Goal: Transaction & Acquisition: Subscribe to service/newsletter

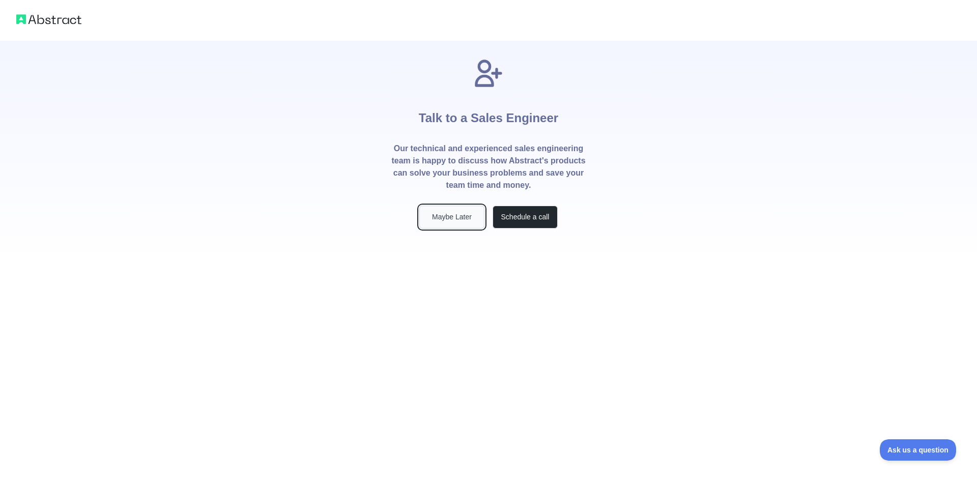
click at [448, 215] on button "Maybe Later" at bounding box center [451, 217] width 65 height 23
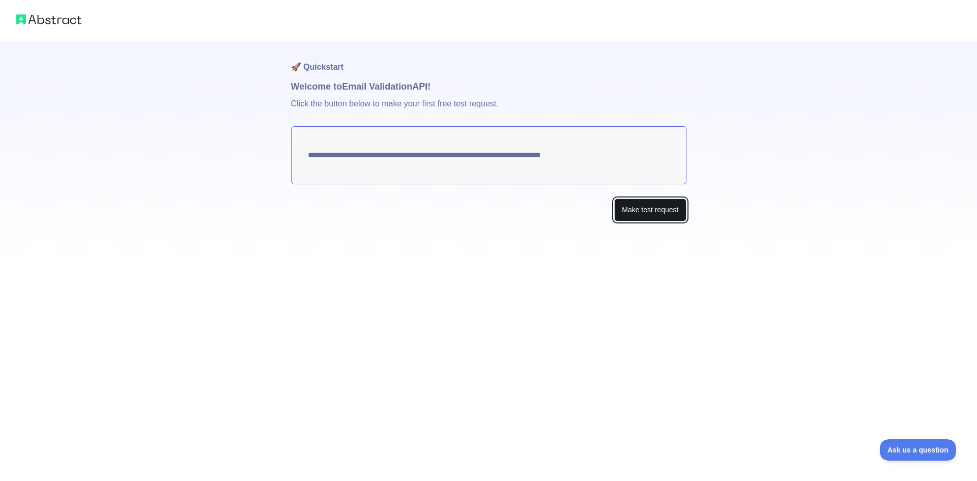
click at [656, 211] on button "Make test request" at bounding box center [650, 209] width 72 height 23
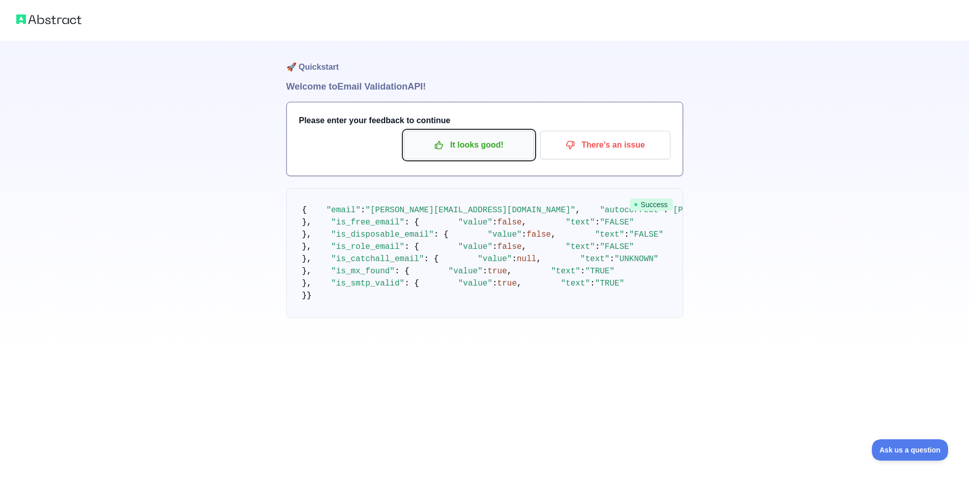
click at [488, 147] on p "It looks good!" at bounding box center [469, 144] width 115 height 17
